Goal: Navigation & Orientation: Find specific page/section

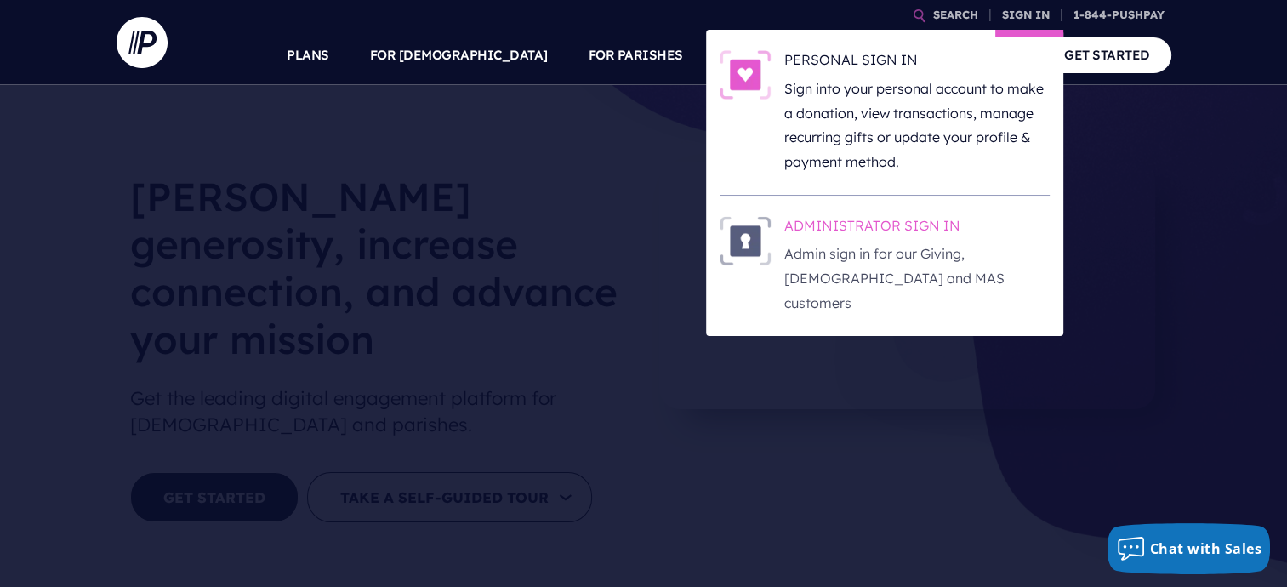
click at [949, 243] on p "Admin sign in for our Giving, [DEMOGRAPHIC_DATA] and MAS customers" at bounding box center [916, 278] width 265 height 73
click at [898, 238] on h6 "ADMINISTRATOR SIGN IN" at bounding box center [916, 229] width 265 height 26
click at [888, 226] on h6 "ADMINISTRATOR SIGN IN" at bounding box center [916, 229] width 265 height 26
click at [878, 267] on p "Admin sign in for our Giving, [DEMOGRAPHIC_DATA] and MAS customers" at bounding box center [916, 278] width 265 height 73
click at [919, 260] on p "Admin sign in for our Giving, [DEMOGRAPHIC_DATA] and MAS customers" at bounding box center [916, 278] width 265 height 73
